Goal: Task Accomplishment & Management: Manage account settings

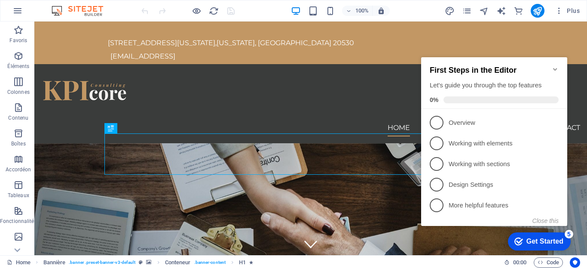
click at [556, 68] on icon "Minimize checklist" at bounding box center [555, 69] width 4 height 3
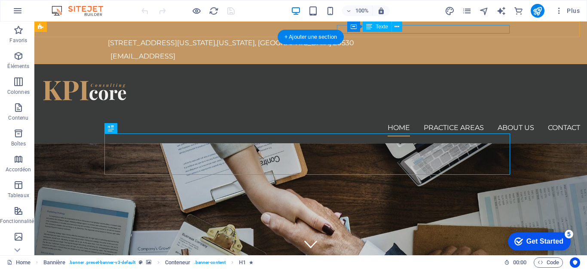
click at [489, 52] on div "[EMAIL_ADDRESS]" at bounding box center [311, 56] width 403 height 9
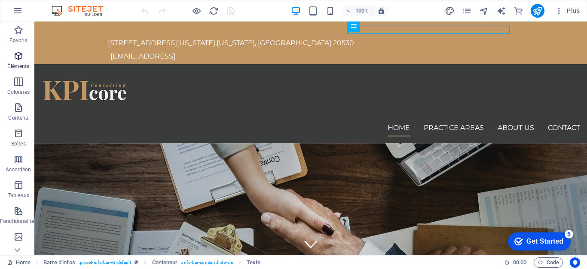
click at [20, 59] on icon "button" at bounding box center [18, 56] width 10 height 10
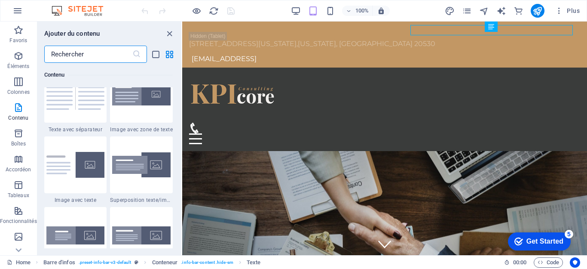
scroll to position [1811, 0]
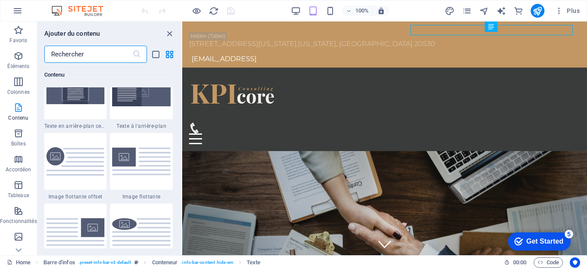
click at [15, 109] on icon "button" at bounding box center [18, 107] width 10 height 10
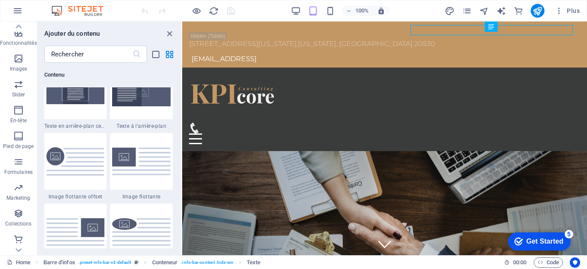
scroll to position [179, 0]
click at [21, 12] on icon "button" at bounding box center [17, 11] width 10 height 10
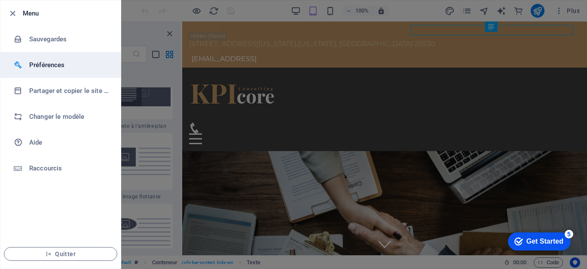
click at [50, 66] on h6 "Préférences" at bounding box center [69, 65] width 80 height 10
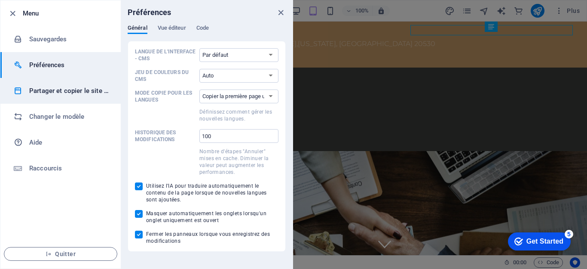
click at [80, 92] on h6 "Partager et copier le site web" at bounding box center [69, 91] width 80 height 10
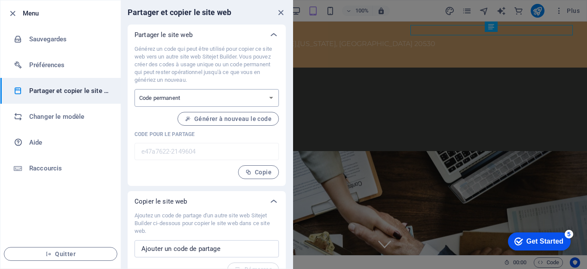
click at [268, 94] on select "Code à usage unique Code permanent" at bounding box center [207, 98] width 144 height 18
click at [271, 78] on p "Générez un code qui peut être utilisé pour copier ce site web vers un autre sit…" at bounding box center [207, 64] width 144 height 39
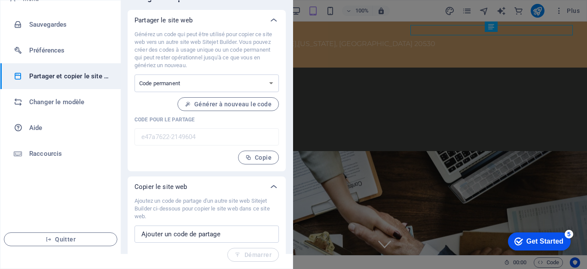
click at [315, 21] on div at bounding box center [293, 134] width 587 height 269
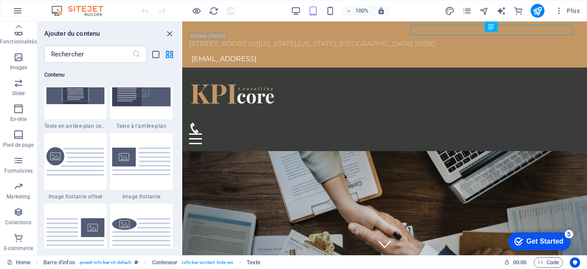
scroll to position [0, 0]
click at [169, 31] on icon "close panel" at bounding box center [170, 34] width 10 height 10
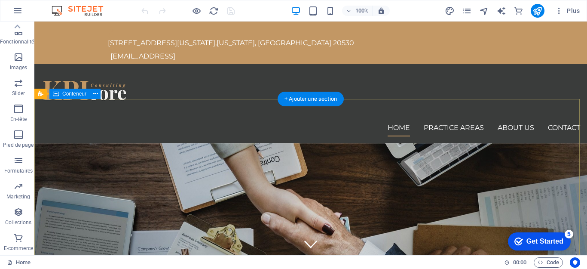
scroll to position [172, 0]
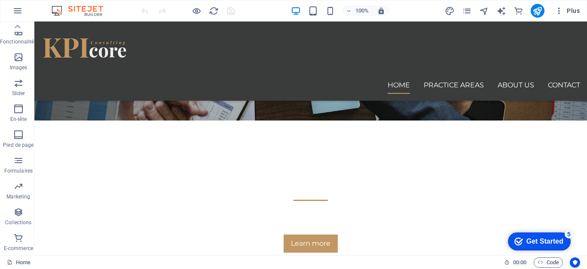
click at [559, 13] on icon "button" at bounding box center [559, 10] width 9 height 9
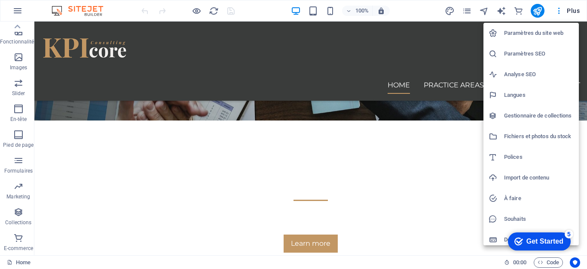
scroll to position [5, 0]
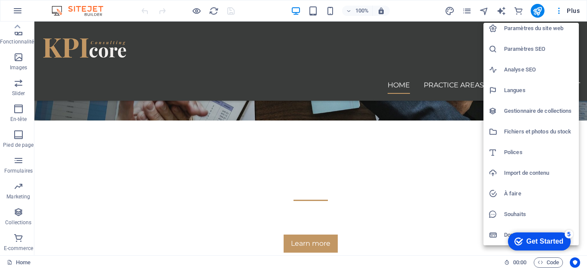
drag, startPoint x: 586, startPoint y: 97, endPoint x: 587, endPoint y: 122, distance: 25.4
click at [587, 154] on div at bounding box center [293, 134] width 587 height 269
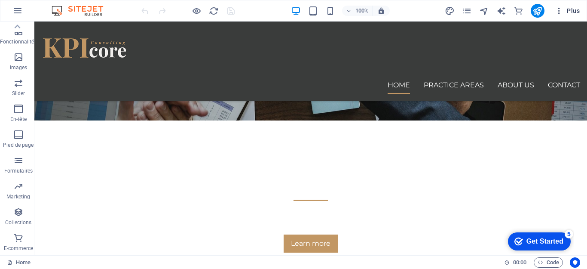
click at [563, 9] on icon "button" at bounding box center [559, 10] width 9 height 9
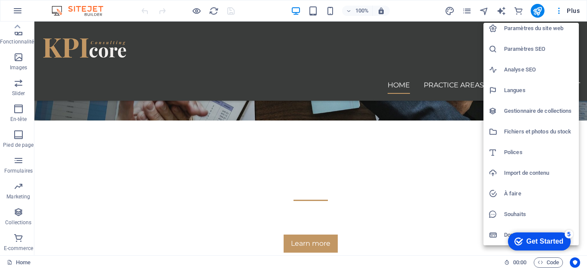
click at [525, 31] on h6 "Paramètres du site web" at bounding box center [539, 28] width 70 height 10
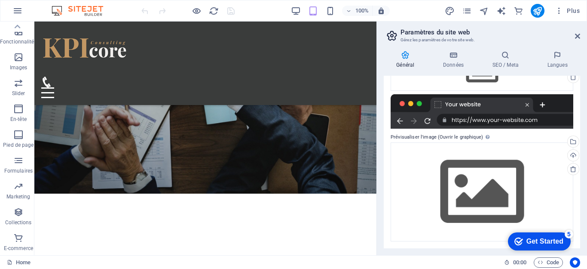
scroll to position [0, 0]
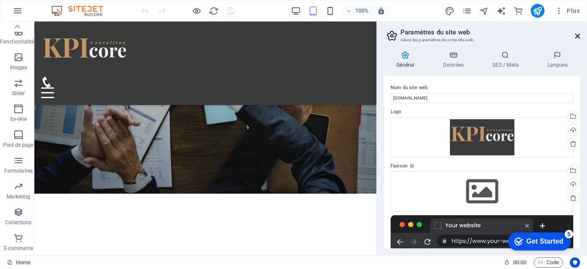
click at [577, 38] on icon at bounding box center [577, 36] width 5 height 7
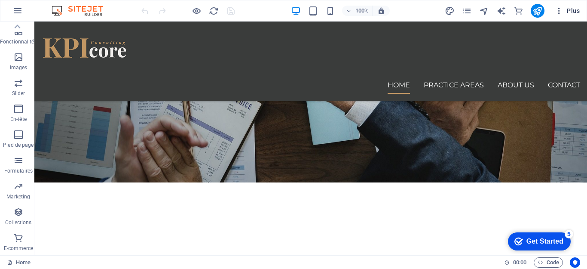
click at [560, 12] on icon "button" at bounding box center [559, 10] width 9 height 9
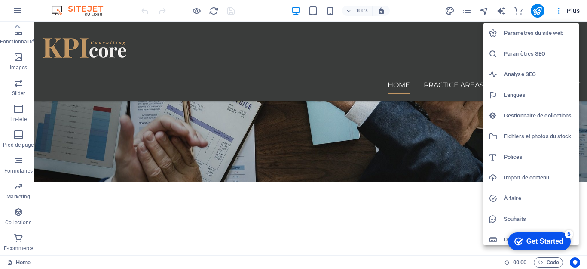
click at [525, 115] on h6 "Gestionnaire de collections" at bounding box center [539, 115] width 70 height 10
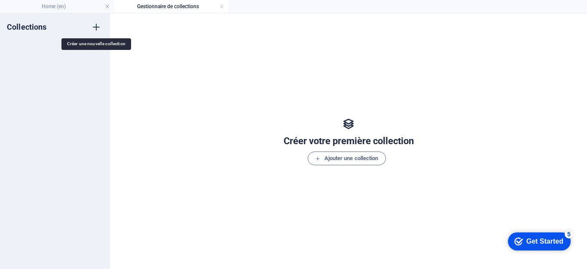
click at [95, 28] on icon "button" at bounding box center [96, 27] width 10 height 10
click at [219, 4] on link at bounding box center [221, 7] width 5 height 8
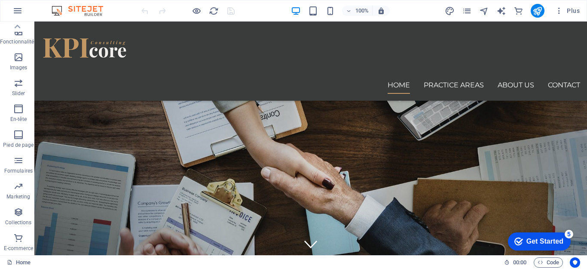
scroll to position [172, 0]
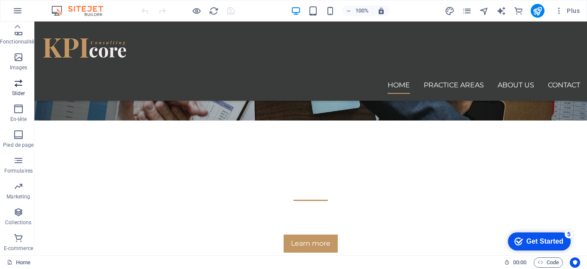
click at [20, 88] on icon "button" at bounding box center [18, 83] width 10 height 10
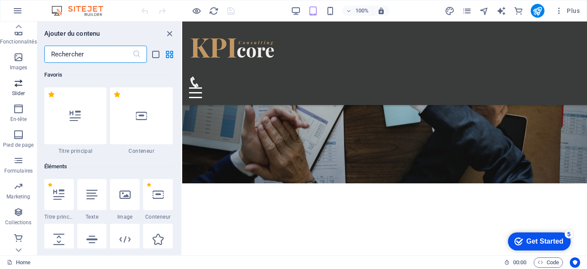
scroll to position [4872, 0]
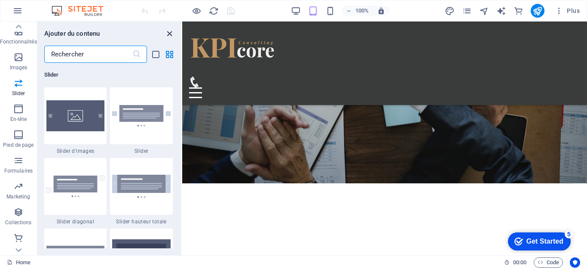
click at [169, 32] on icon "close panel" at bounding box center [170, 34] width 10 height 10
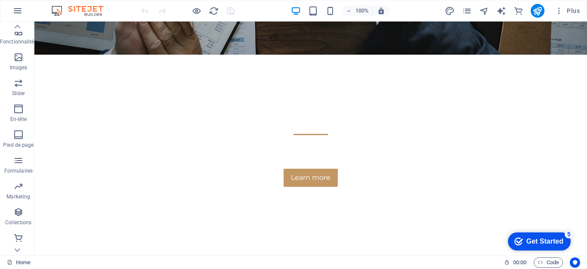
scroll to position [0, 0]
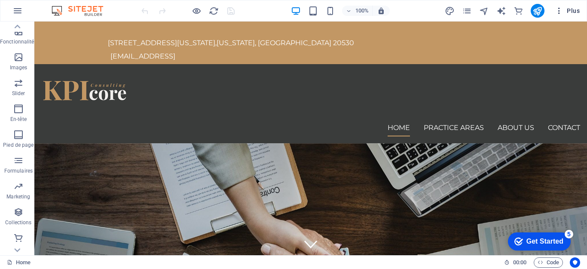
click at [572, 14] on span "Plus" at bounding box center [567, 10] width 25 height 9
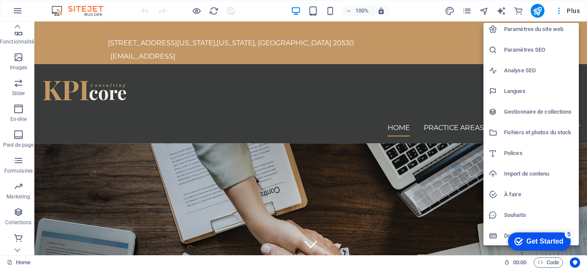
scroll to position [5, 0]
click at [517, 194] on h6 "À faire" at bounding box center [539, 193] width 70 height 10
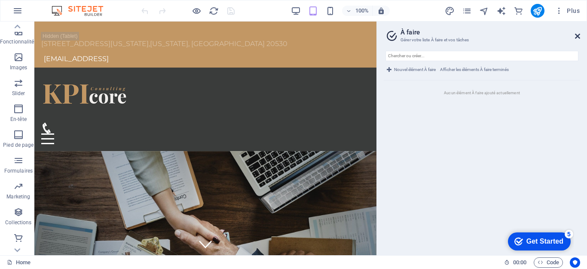
click at [577, 36] on icon at bounding box center [577, 36] width 5 height 7
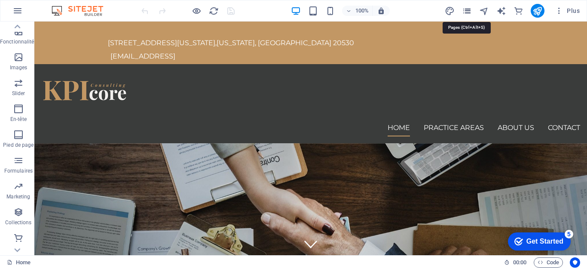
click at [467, 8] on icon "pages" at bounding box center [467, 11] width 10 height 10
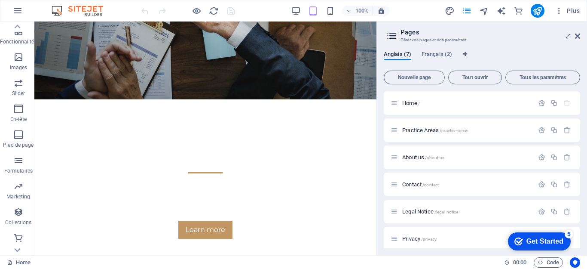
scroll to position [0, 0]
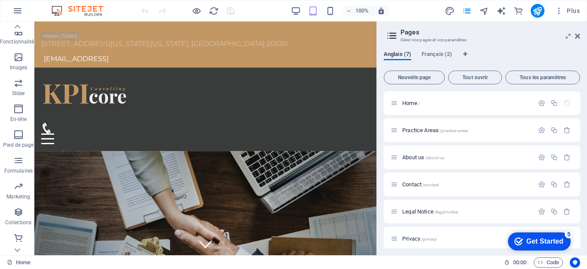
drag, startPoint x: 371, startPoint y: 48, endPoint x: 557, endPoint y: 110, distance: 196.8
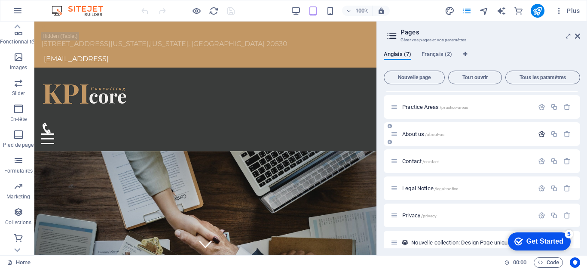
scroll to position [33, 0]
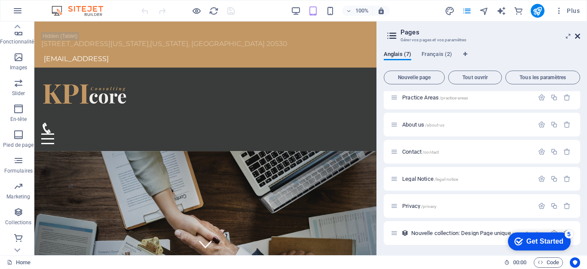
click at [579, 36] on icon at bounding box center [577, 36] width 5 height 7
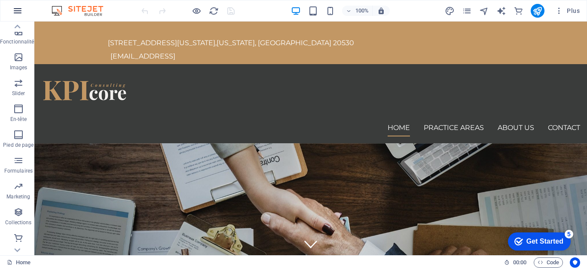
click at [17, 12] on icon "button" at bounding box center [17, 11] width 10 height 10
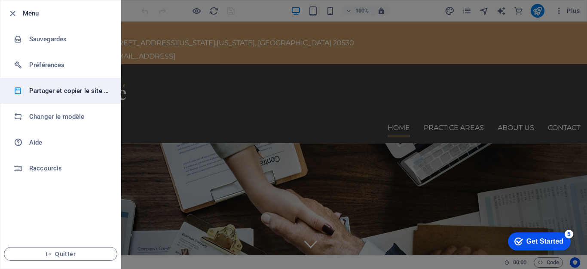
click at [42, 95] on h6 "Partager et copier le site web" at bounding box center [69, 91] width 80 height 10
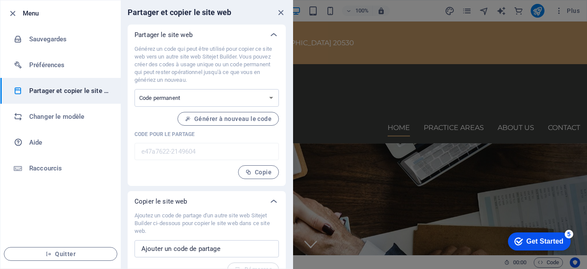
scroll to position [15, 0]
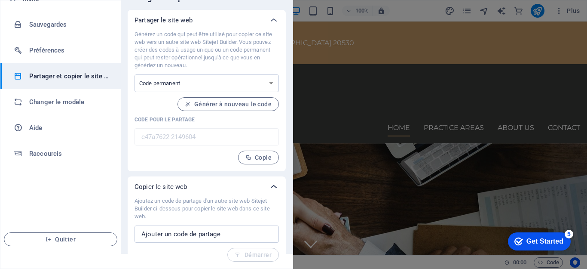
click at [270, 187] on icon at bounding box center [274, 186] width 10 height 10
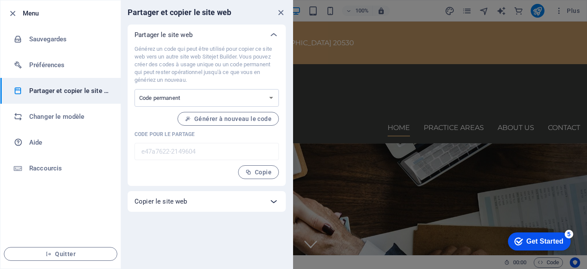
scroll to position [0, 0]
click at [272, 198] on icon at bounding box center [274, 201] width 10 height 10
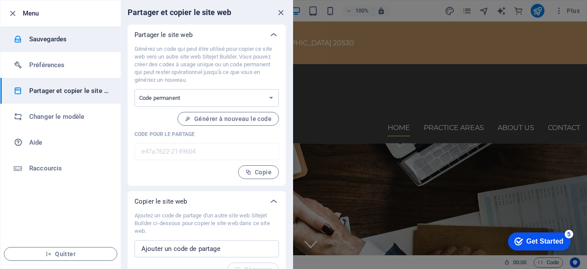
click at [52, 41] on h6 "Sauvegardes" at bounding box center [69, 39] width 80 height 10
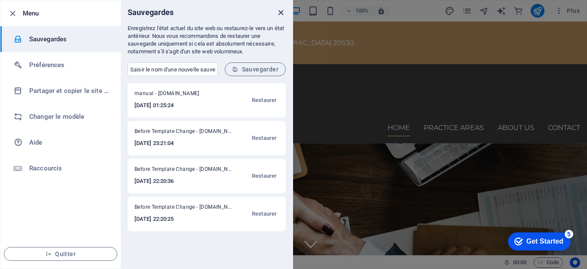
click at [281, 13] on icon "close" at bounding box center [281, 13] width 10 height 10
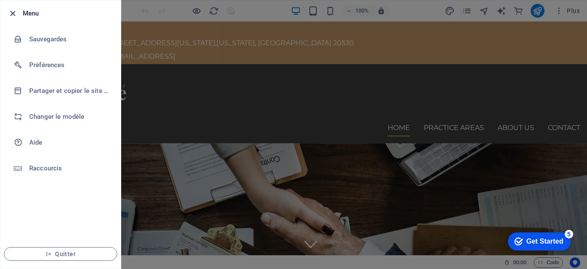
click at [12, 14] on icon "button" at bounding box center [13, 14] width 10 height 10
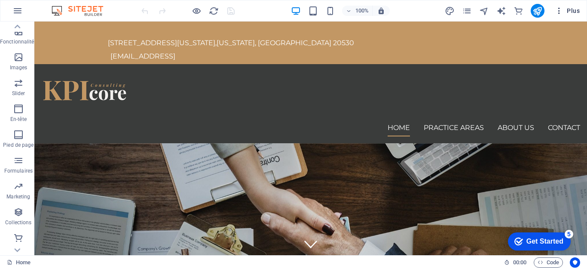
click at [561, 13] on icon "button" at bounding box center [559, 10] width 9 height 9
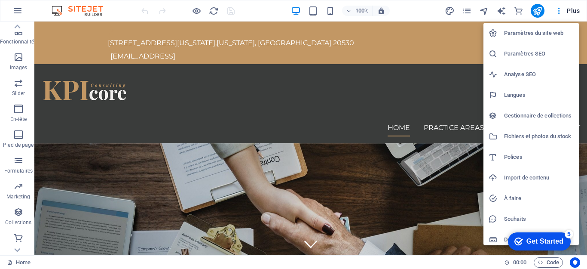
scroll to position [5, 0]
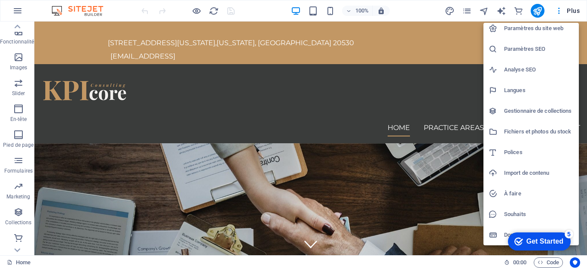
click at [296, 52] on div at bounding box center [293, 134] width 587 height 269
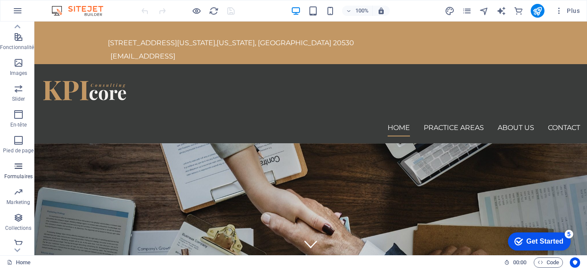
scroll to position [179, 0]
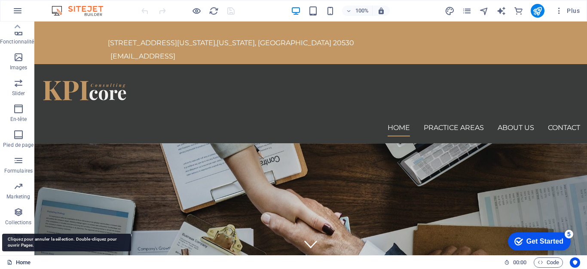
click at [23, 262] on link "Home" at bounding box center [19, 262] width 24 height 10
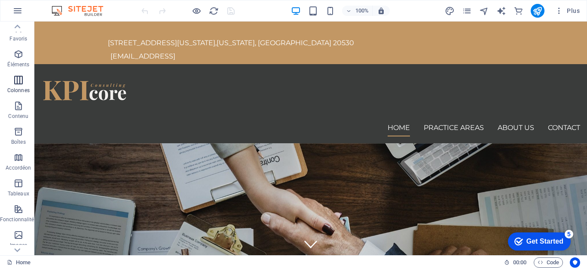
scroll to position [0, 0]
click at [21, 12] on icon "button" at bounding box center [17, 11] width 10 height 10
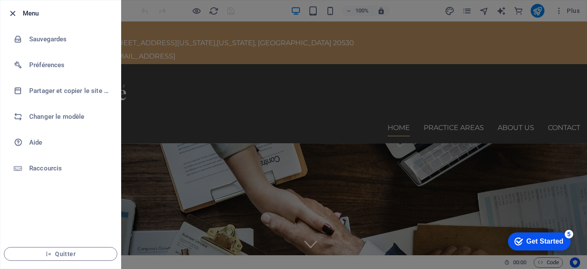
click at [14, 9] on icon "button" at bounding box center [13, 14] width 10 height 10
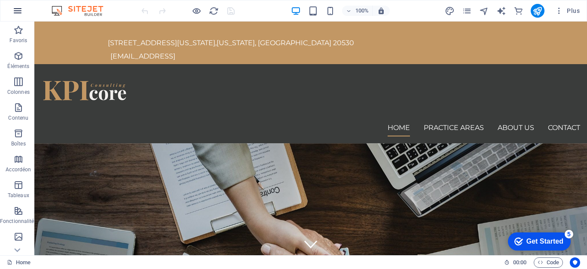
click at [20, 8] on icon "button" at bounding box center [17, 11] width 10 height 10
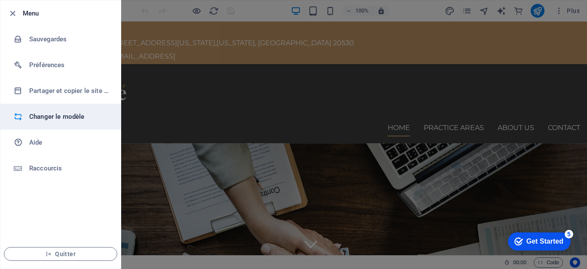
click at [70, 118] on h6 "Changer le modèle" at bounding box center [69, 116] width 80 height 10
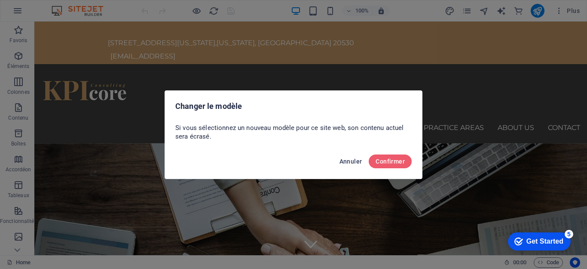
click at [353, 158] on span "Annuler" at bounding box center [351, 161] width 23 height 7
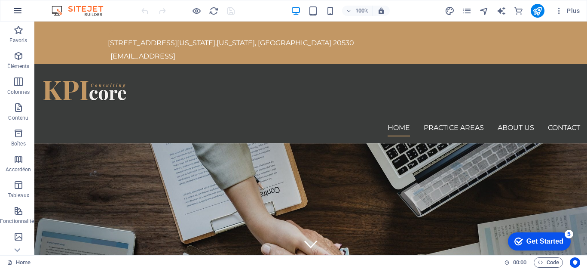
click at [16, 12] on icon "button" at bounding box center [17, 11] width 10 height 10
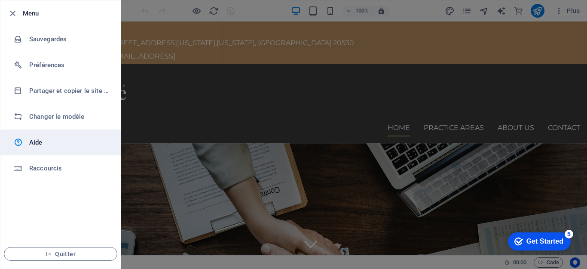
click at [40, 143] on h6 "Aide" at bounding box center [69, 142] width 80 height 10
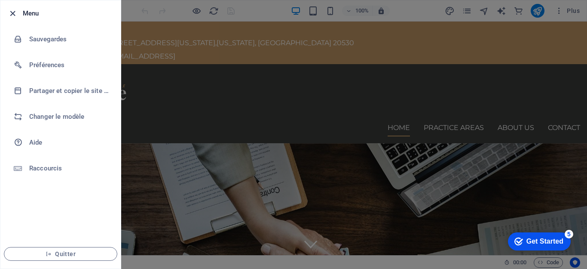
click at [12, 10] on icon "button" at bounding box center [13, 14] width 10 height 10
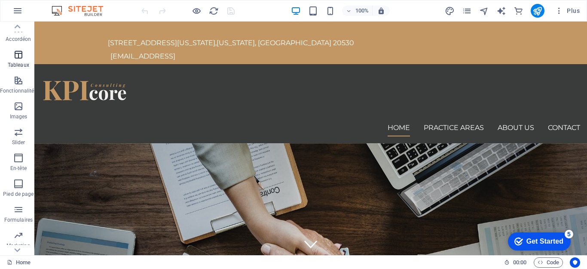
scroll to position [179, 0]
click at [15, 12] on icon "button" at bounding box center [17, 11] width 10 height 10
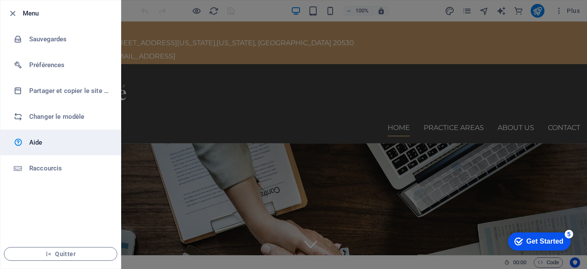
click at [39, 142] on h6 "Aide" at bounding box center [69, 142] width 80 height 10
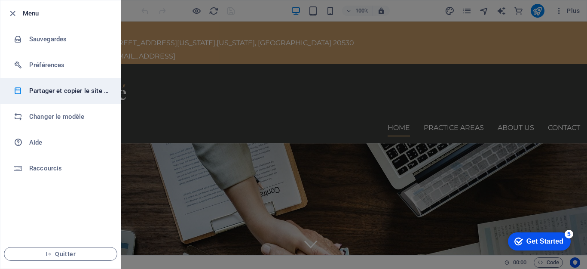
click at [47, 86] on h6 "Partager et copier le site web" at bounding box center [69, 91] width 80 height 10
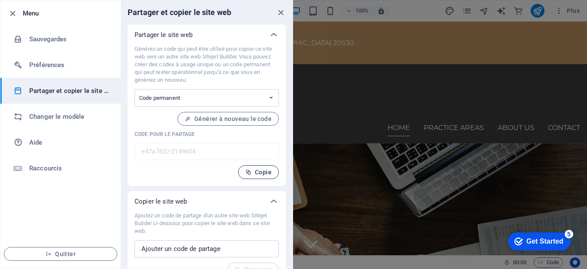
click at [260, 171] on span "Copie" at bounding box center [258, 171] width 26 height 7
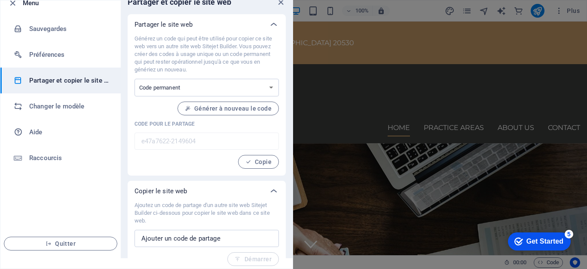
scroll to position [15, 0]
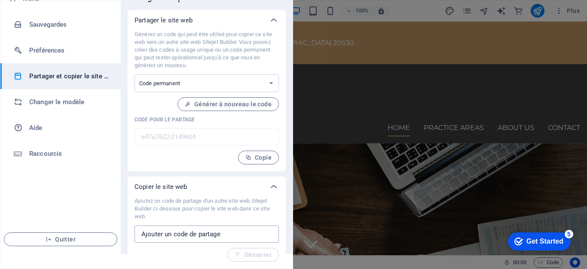
click at [232, 233] on input "text" at bounding box center [207, 233] width 144 height 17
click at [327, 51] on div at bounding box center [293, 134] width 587 height 269
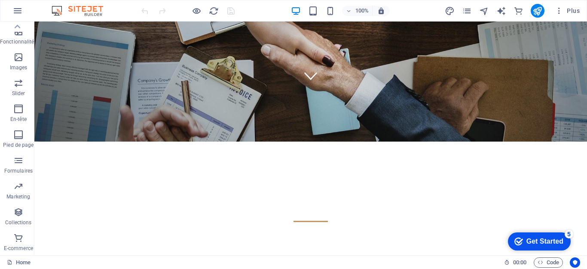
scroll to position [0, 0]
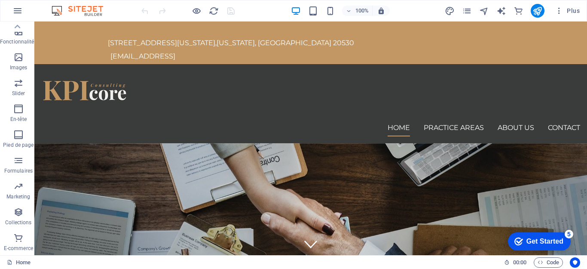
drag, startPoint x: 587, startPoint y: 49, endPoint x: 620, endPoint y: 26, distance: 40.3
click at [557, 8] on icon "button" at bounding box center [559, 10] width 9 height 9
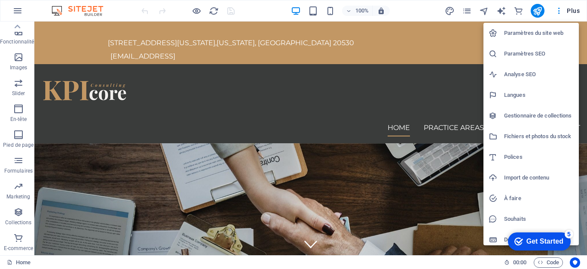
scroll to position [5, 0]
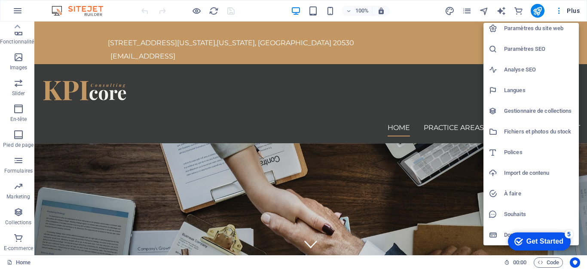
click at [496, 236] on icon at bounding box center [493, 234] width 9 height 9
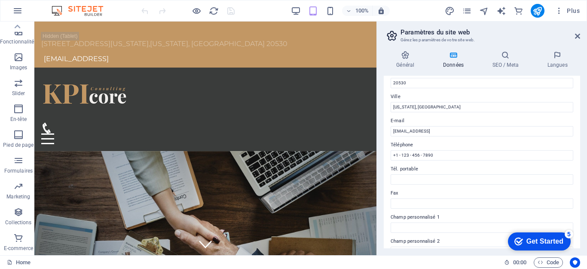
scroll to position [0, 0]
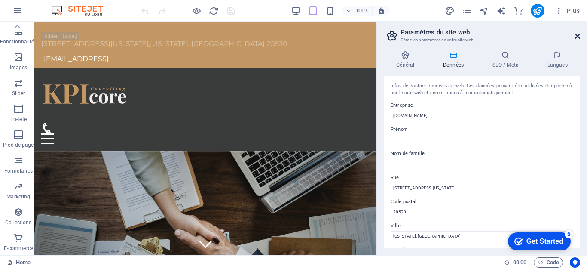
click at [579, 34] on icon at bounding box center [577, 36] width 5 height 7
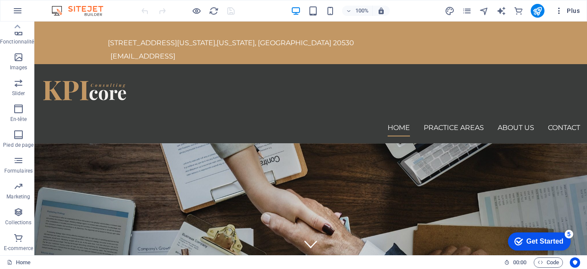
click at [572, 10] on span "Plus" at bounding box center [567, 10] width 25 height 9
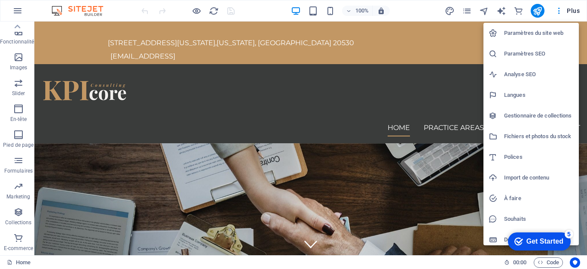
click at [523, 93] on h6 "Langues" at bounding box center [539, 95] width 70 height 10
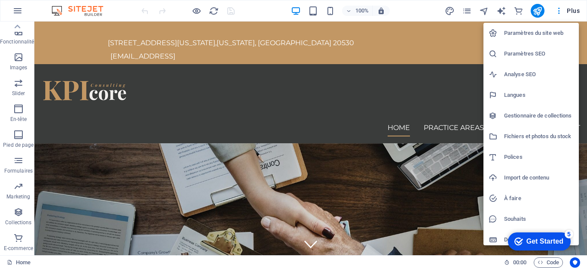
select select "7"
select select "50"
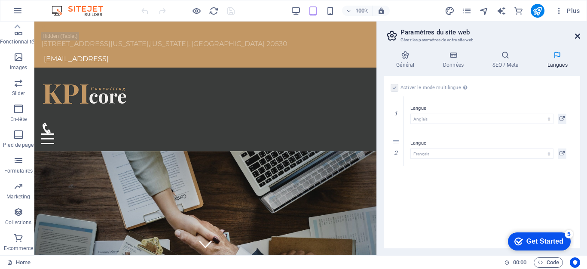
drag, startPoint x: 576, startPoint y: 35, endPoint x: 439, endPoint y: 15, distance: 139.0
click at [576, 35] on icon at bounding box center [577, 36] width 5 height 7
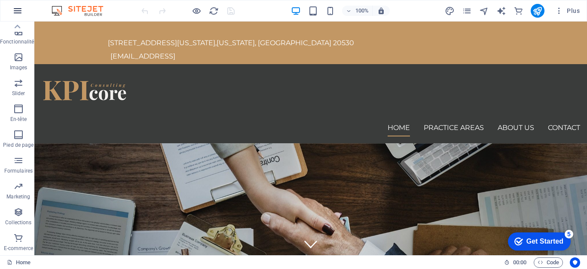
click at [18, 9] on icon "button" at bounding box center [17, 11] width 10 height 10
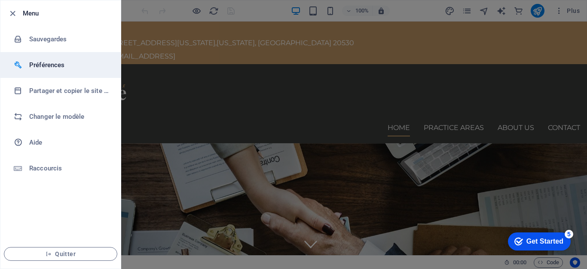
click at [38, 62] on h6 "Préférences" at bounding box center [69, 65] width 80 height 10
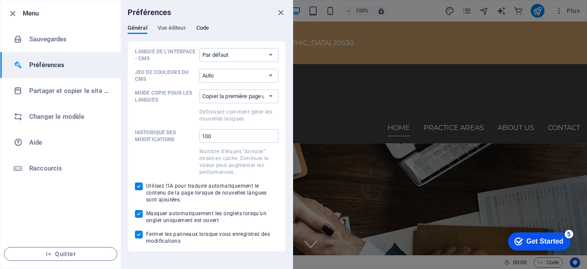
click at [203, 28] on span "Code" at bounding box center [202, 29] width 12 height 12
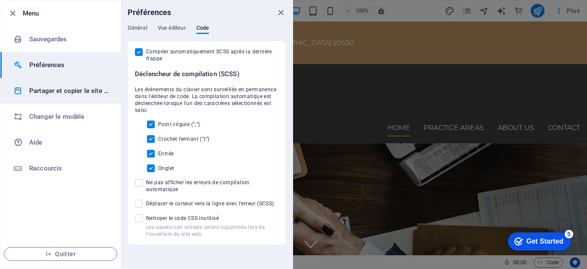
click at [60, 92] on h6 "Partager et copier le site web" at bounding box center [69, 91] width 80 height 10
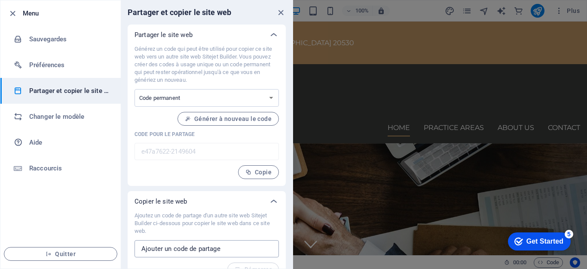
click at [195, 248] on input "text" at bounding box center [207, 248] width 144 height 17
click at [13, 11] on icon "button" at bounding box center [13, 14] width 10 height 10
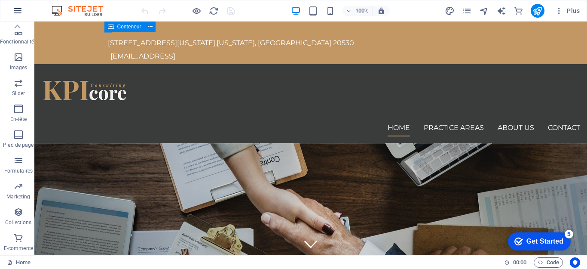
click at [22, 10] on icon "button" at bounding box center [17, 11] width 10 height 10
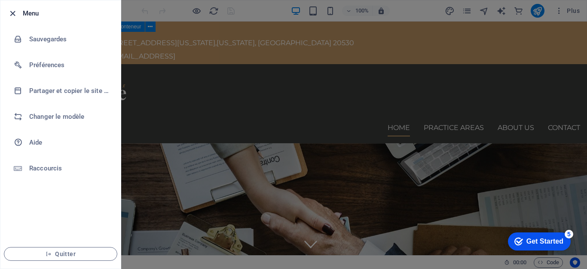
click at [12, 11] on icon "button" at bounding box center [13, 14] width 10 height 10
